Goal: Task Accomplishment & Management: Use online tool/utility

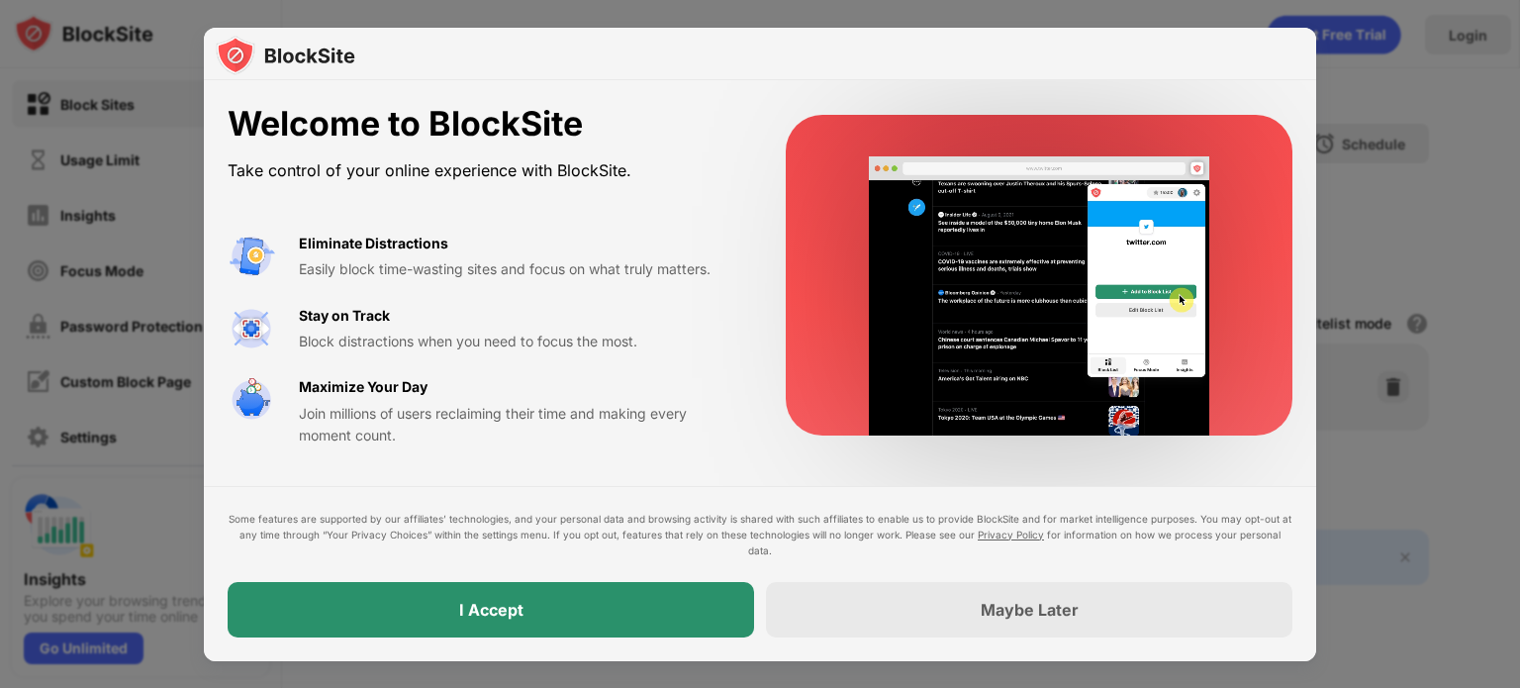
click at [541, 599] on div "I Accept" at bounding box center [491, 609] width 526 height 55
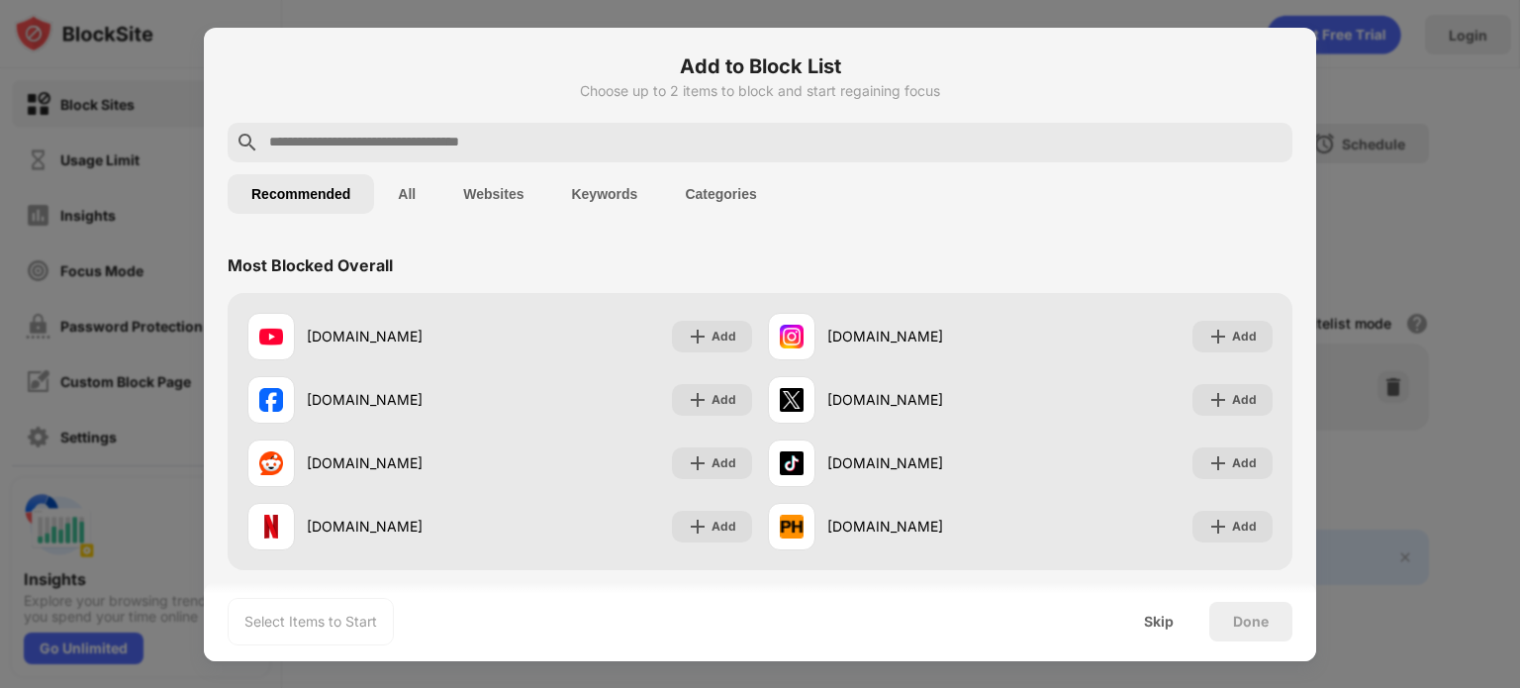
click at [549, 141] on input "text" at bounding box center [775, 143] width 1017 height 24
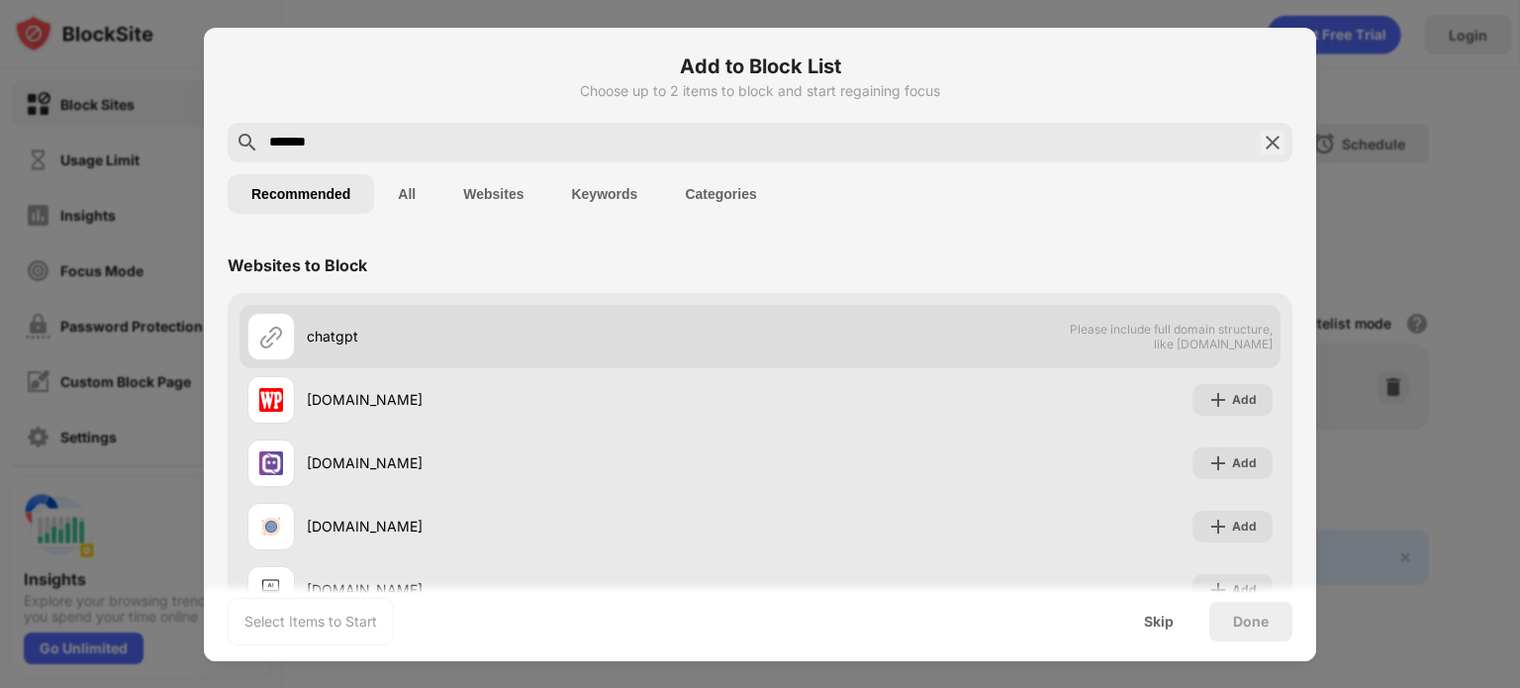
click at [400, 353] on div "chatgpt" at bounding box center [503, 336] width 513 height 47
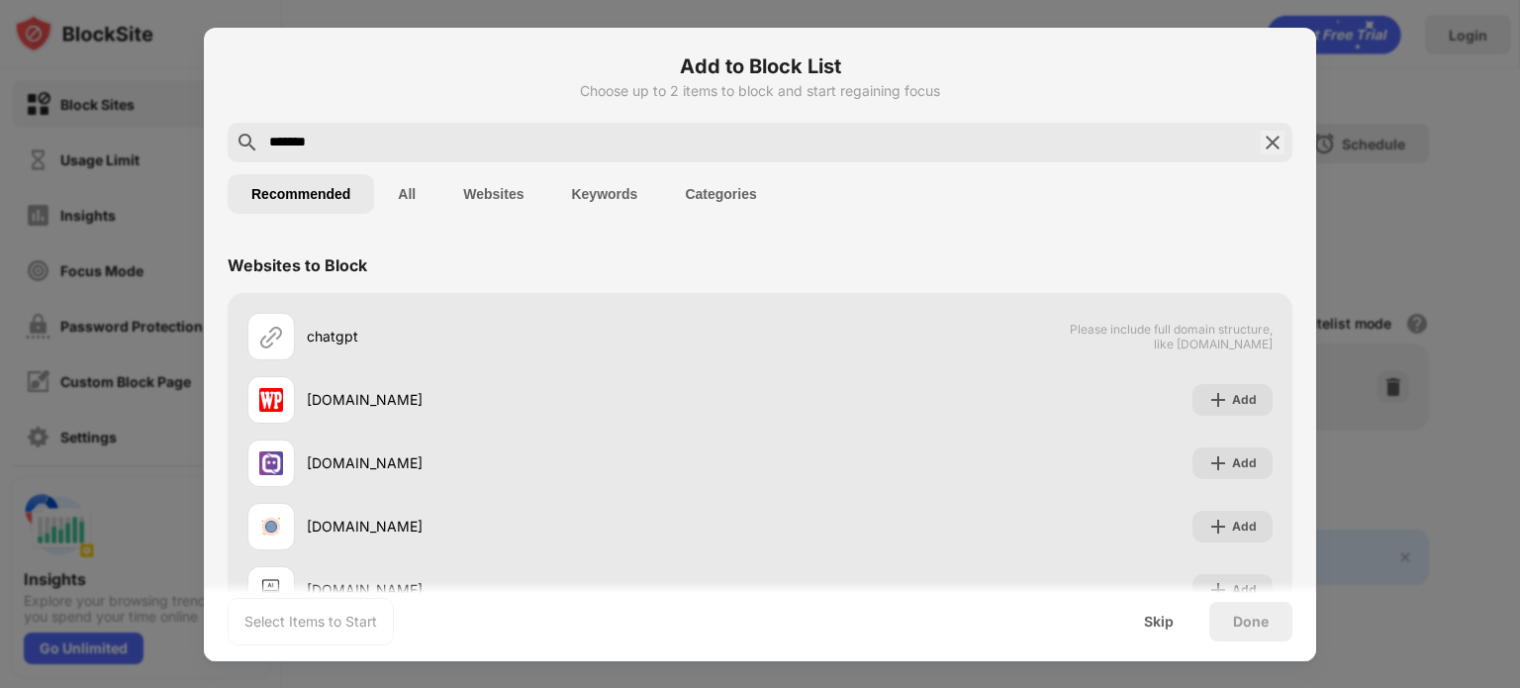
click at [356, 141] on input "*******" at bounding box center [759, 143] width 985 height 24
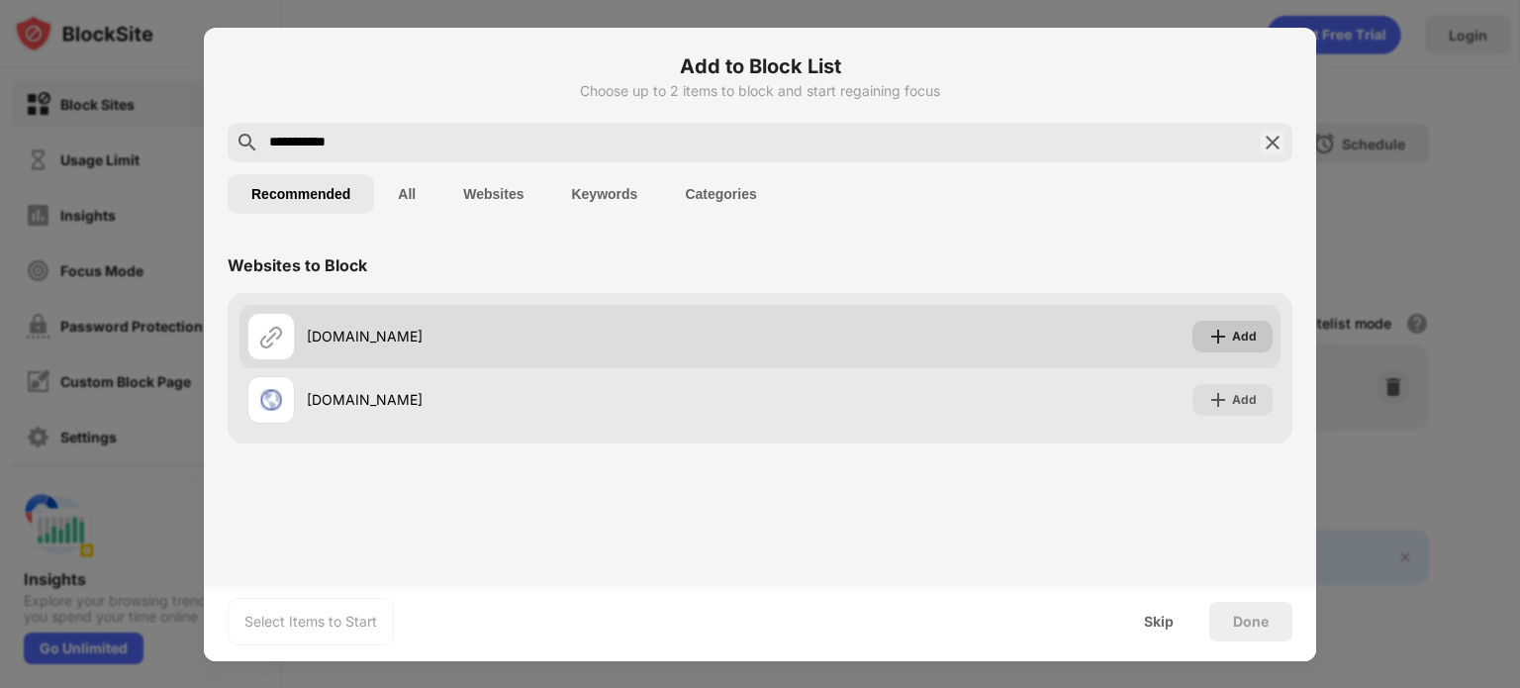
type input "**********"
click at [1231, 336] on div "Add" at bounding box center [1232, 337] width 80 height 32
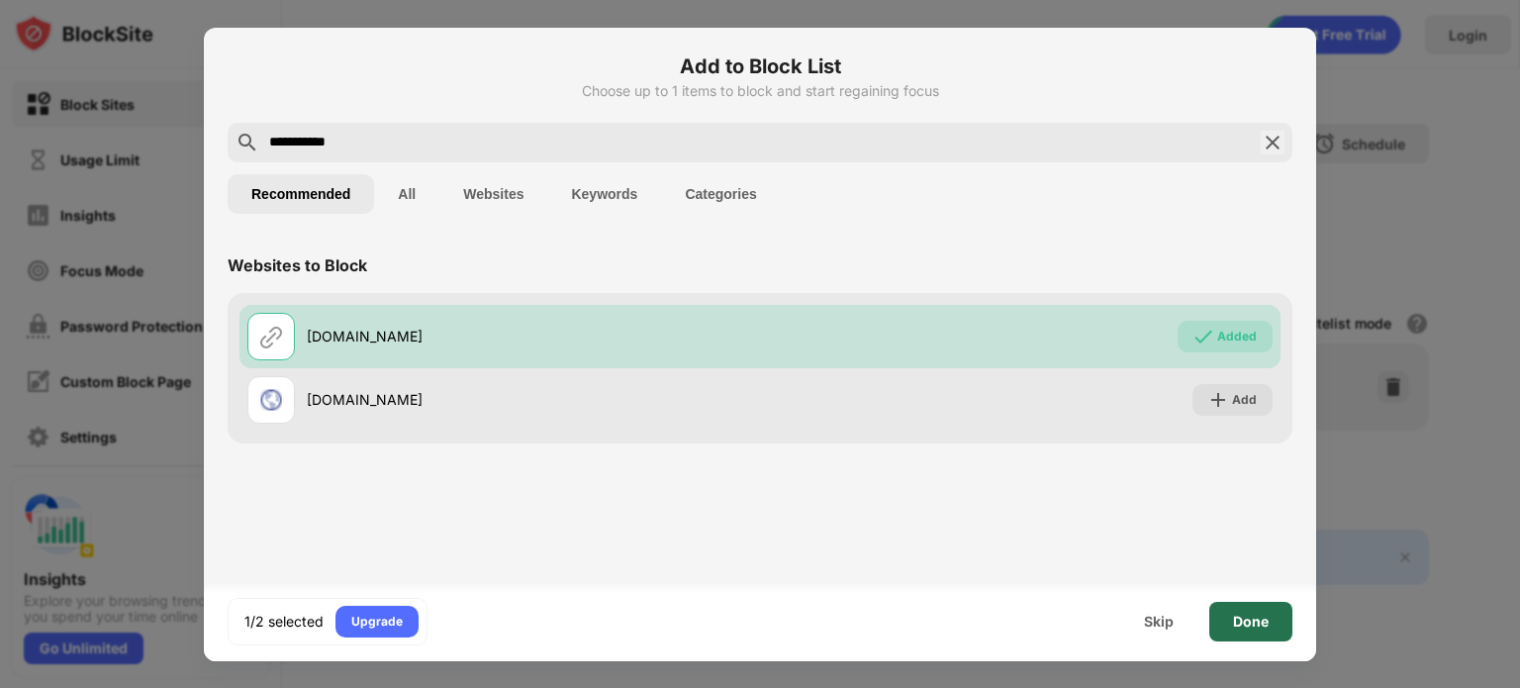
click at [1245, 624] on div "Done" at bounding box center [1251, 621] width 36 height 16
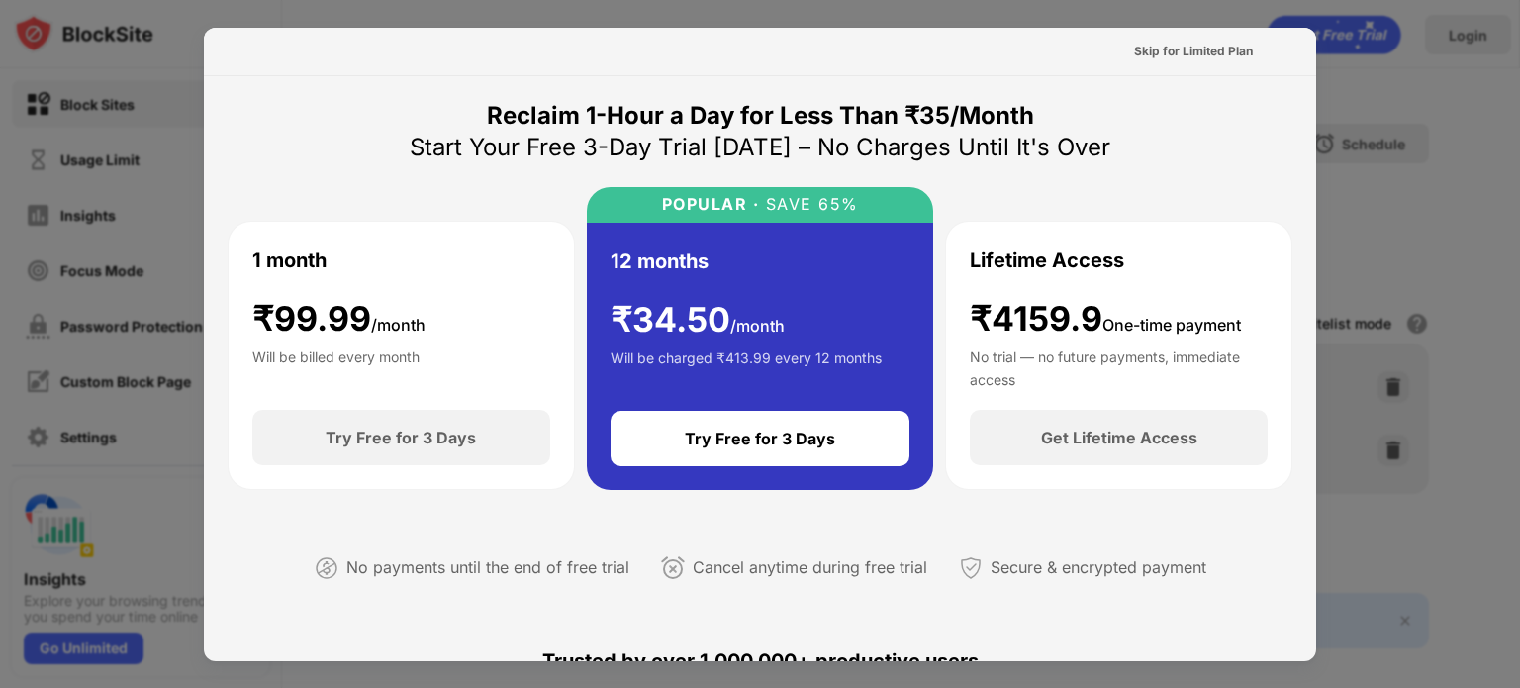
click at [1519, 84] on div at bounding box center [760, 344] width 1520 height 688
click at [1208, 60] on div "Skip for Limited Plan" at bounding box center [1193, 52] width 119 height 20
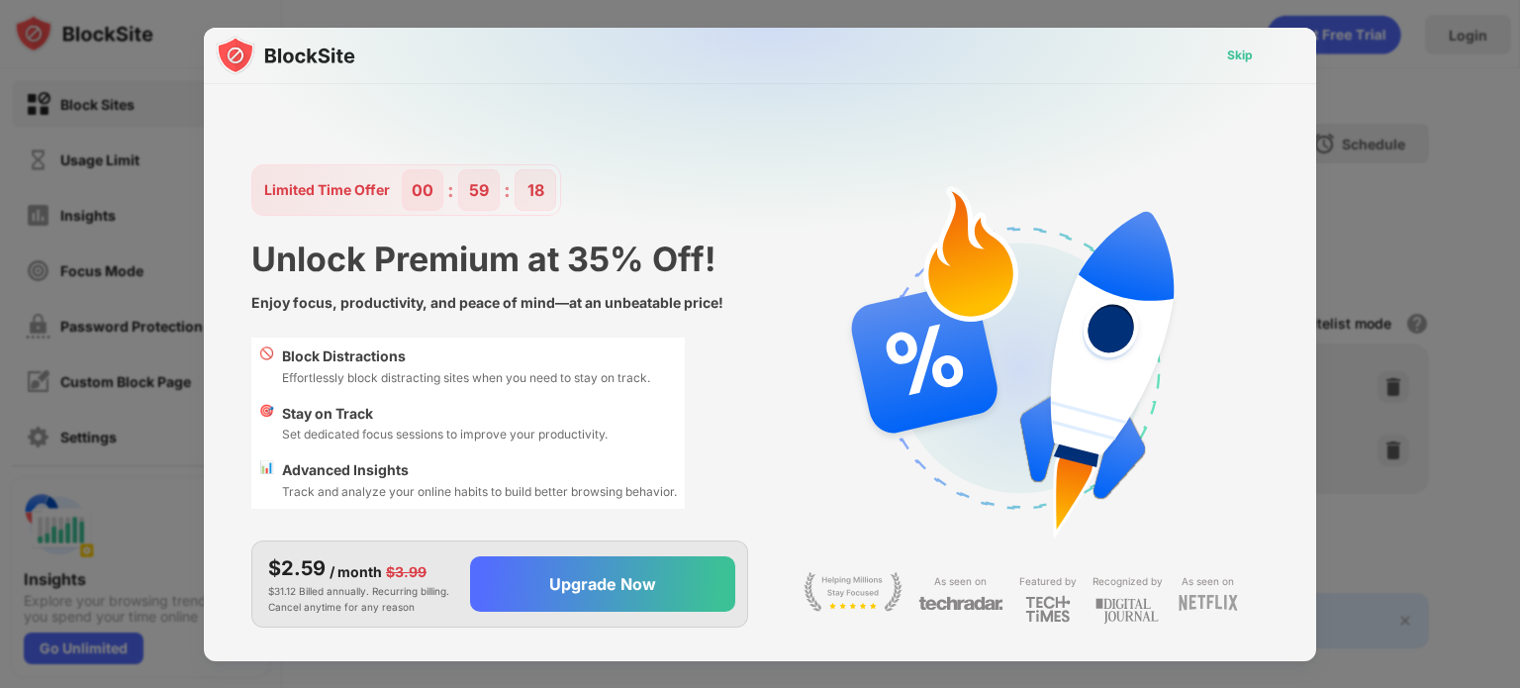
click at [1228, 60] on div "Skip" at bounding box center [1240, 56] width 26 height 20
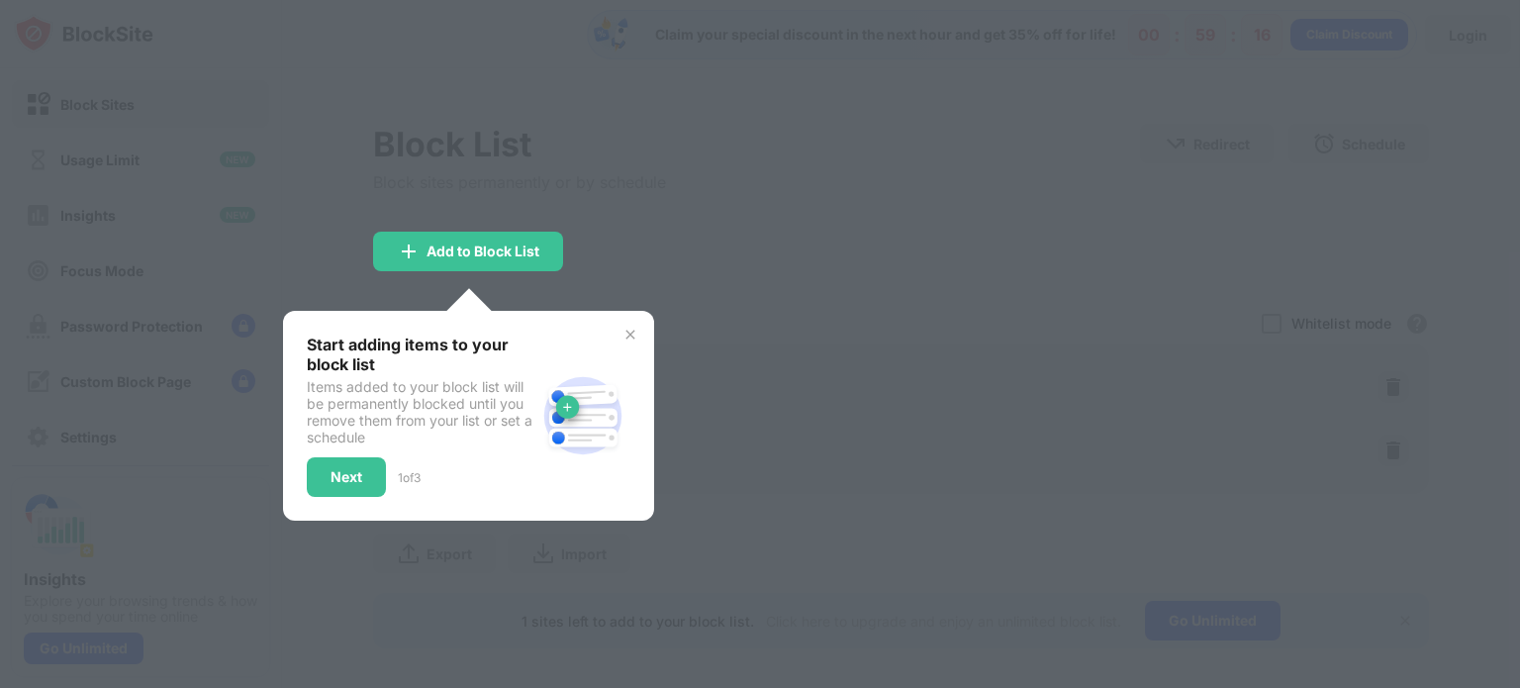
click at [636, 345] on div "Start adding items to your block list Items added to your block list will be pe…" at bounding box center [468, 416] width 371 height 210
drag, startPoint x: 605, startPoint y: 335, endPoint x: 637, endPoint y: 332, distance: 32.8
click at [637, 332] on div "Start adding items to your block list Items added to your block list will be pe…" at bounding box center [468, 416] width 371 height 210
click at [637, 332] on img at bounding box center [630, 335] width 16 height 16
